Goal: Register for event/course

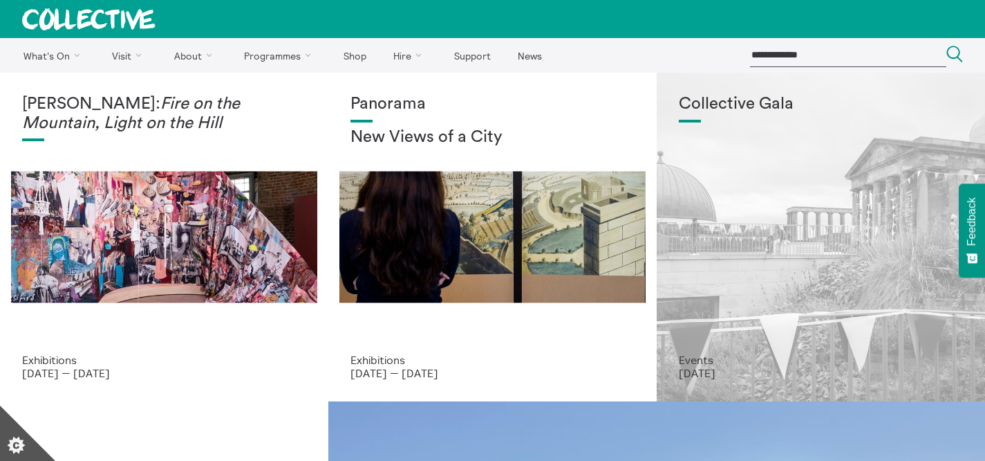
click at [730, 147] on div "Collective Gala" at bounding box center [821, 224] width 284 height 259
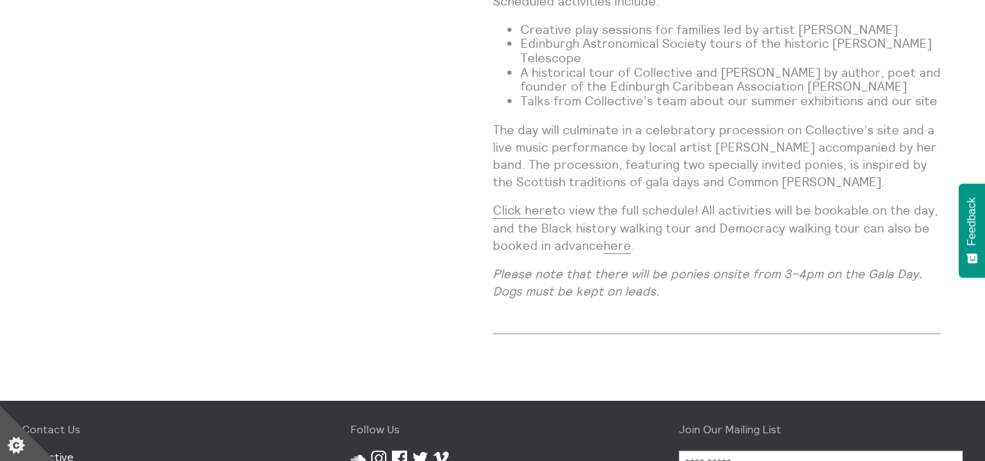
scroll to position [1283, 0]
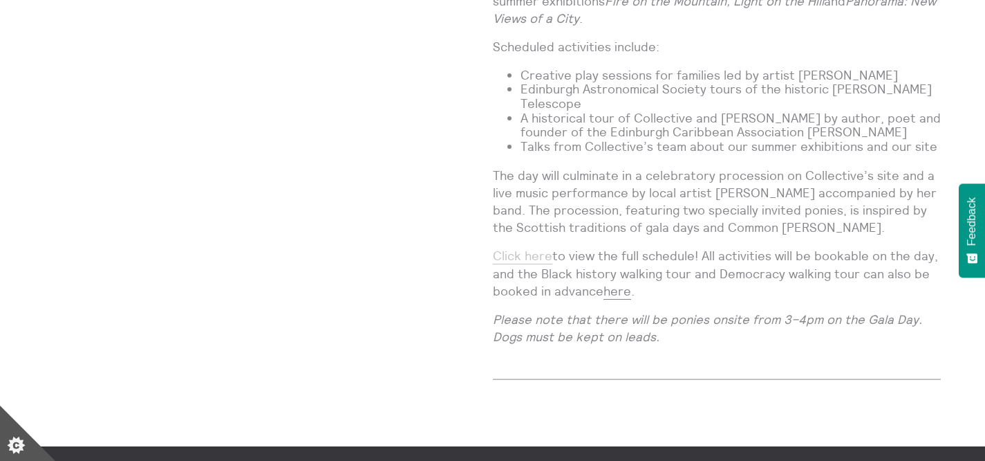
click at [530, 248] on link "Click here" at bounding box center [522, 256] width 59 height 17
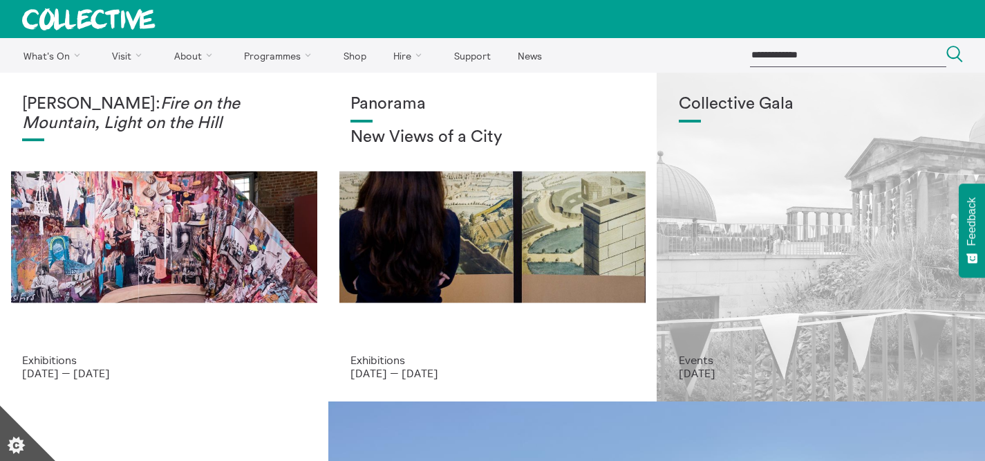
click at [756, 172] on div "Collective Gala" at bounding box center [821, 224] width 284 height 259
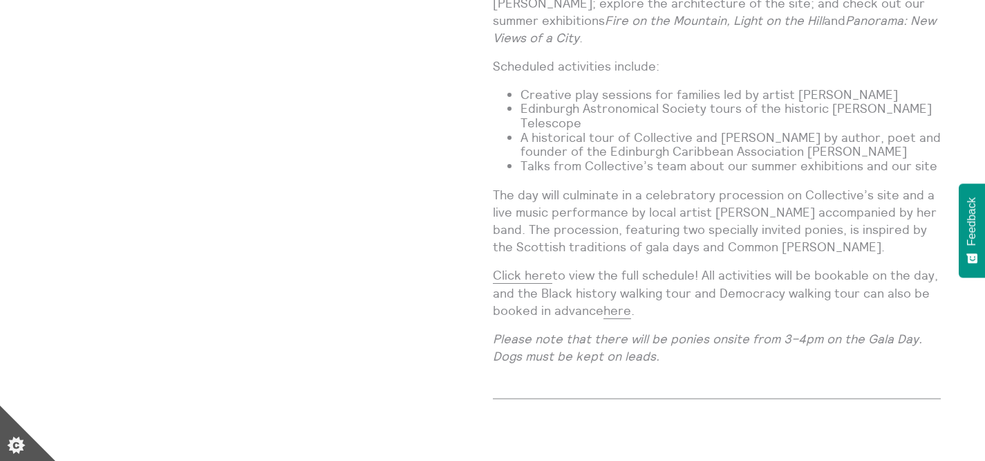
scroll to position [1264, 0]
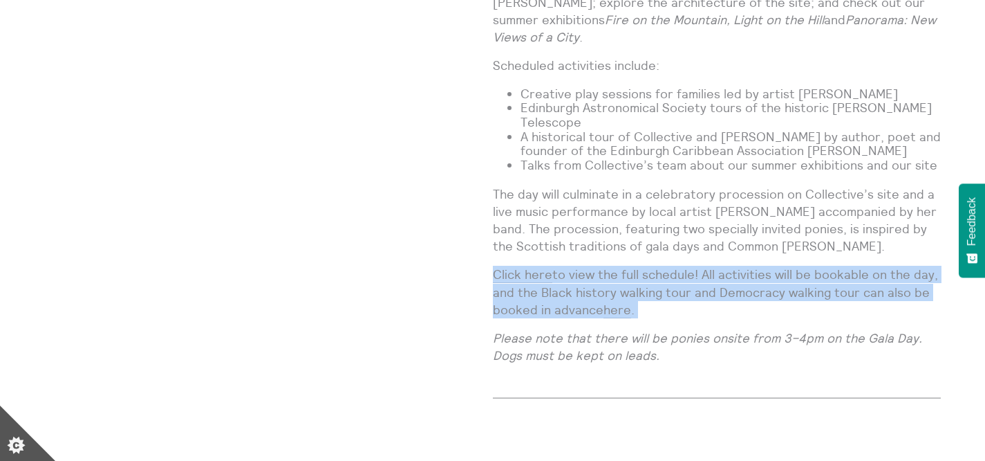
click at [722, 266] on p "Click here to view the full schedule! All activities will be bookable on the da…" at bounding box center [717, 292] width 449 height 53
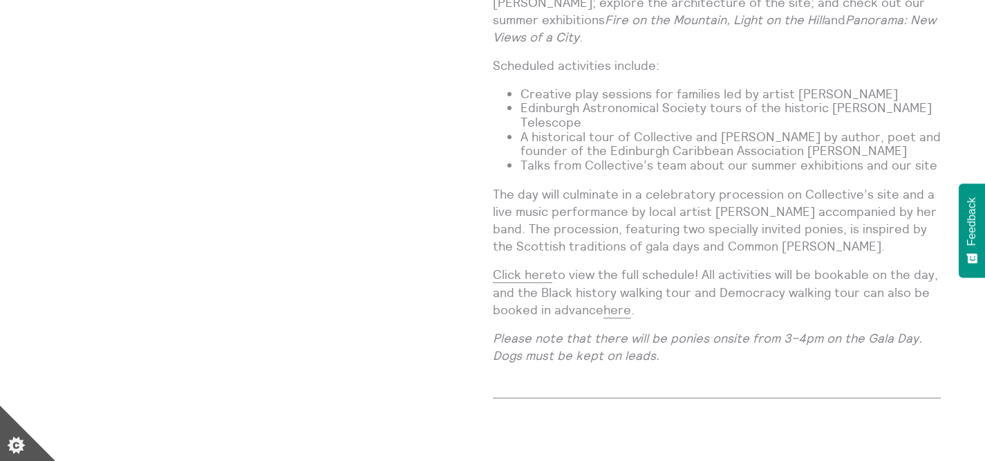
click at [722, 266] on p "Click here to view the full schedule! All activities will be bookable on the da…" at bounding box center [717, 292] width 449 height 53
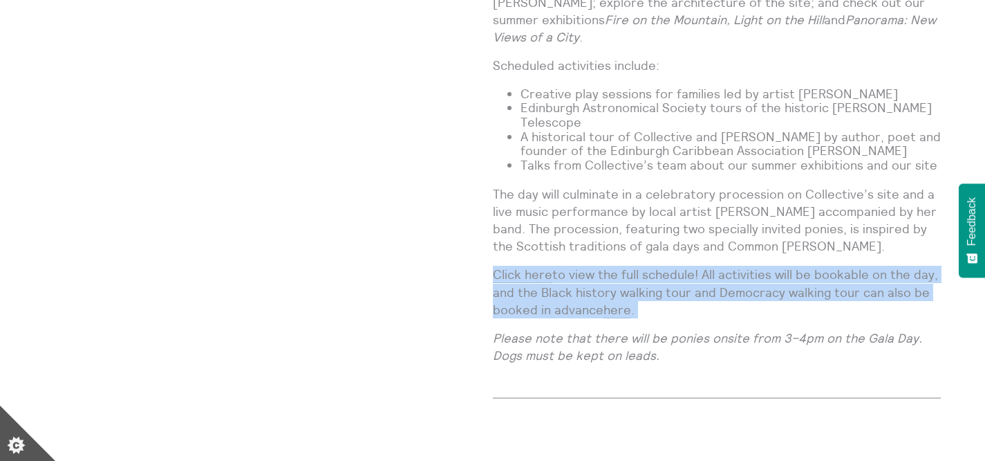
click at [739, 266] on p "Click here to view the full schedule! All activities will be bookable on the da…" at bounding box center [717, 292] width 449 height 53
